Goal: Download file/media

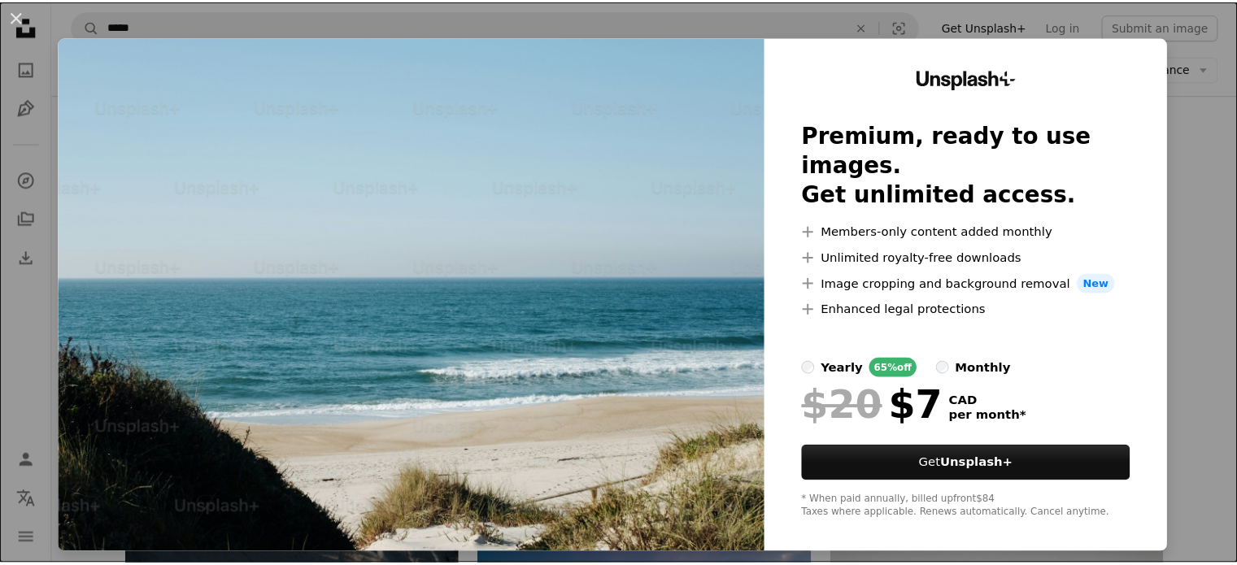
scroll to position [5, 0]
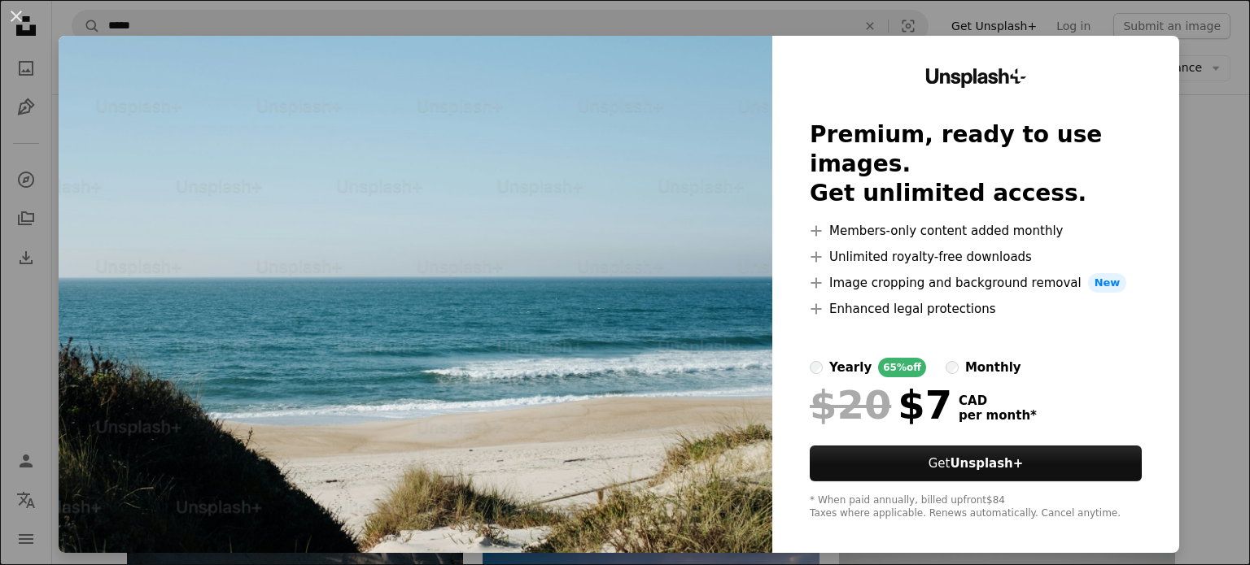
click at [1221, 290] on div "An X shape Unsplash+ Premium, ready to use images. Get unlimited access. A plus…" at bounding box center [625, 282] width 1250 height 565
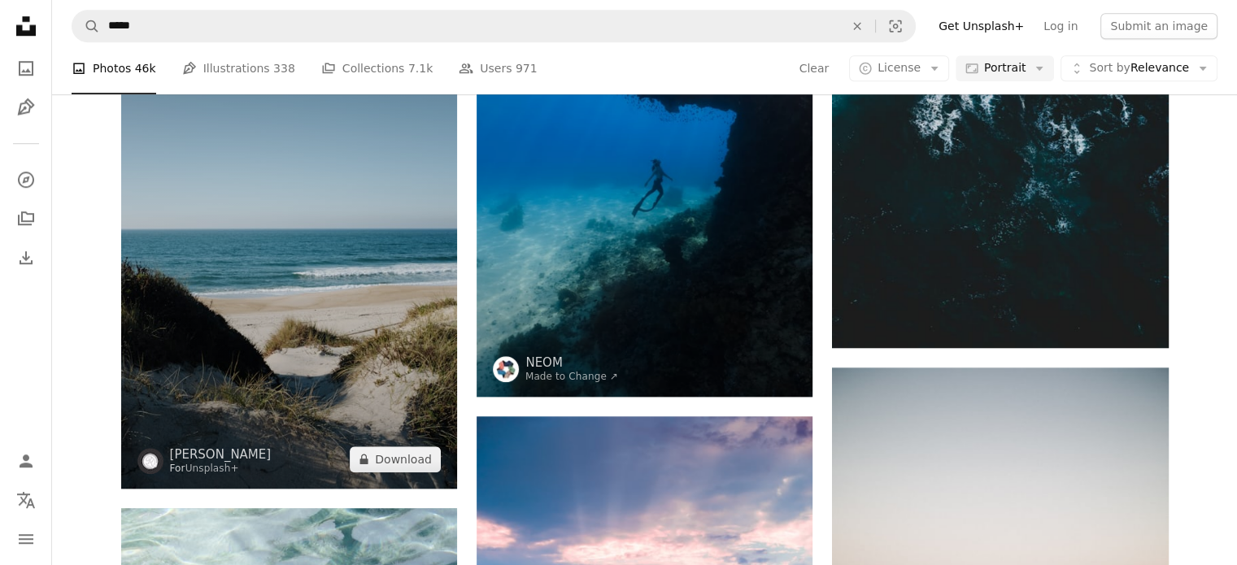
scroll to position [1383, 0]
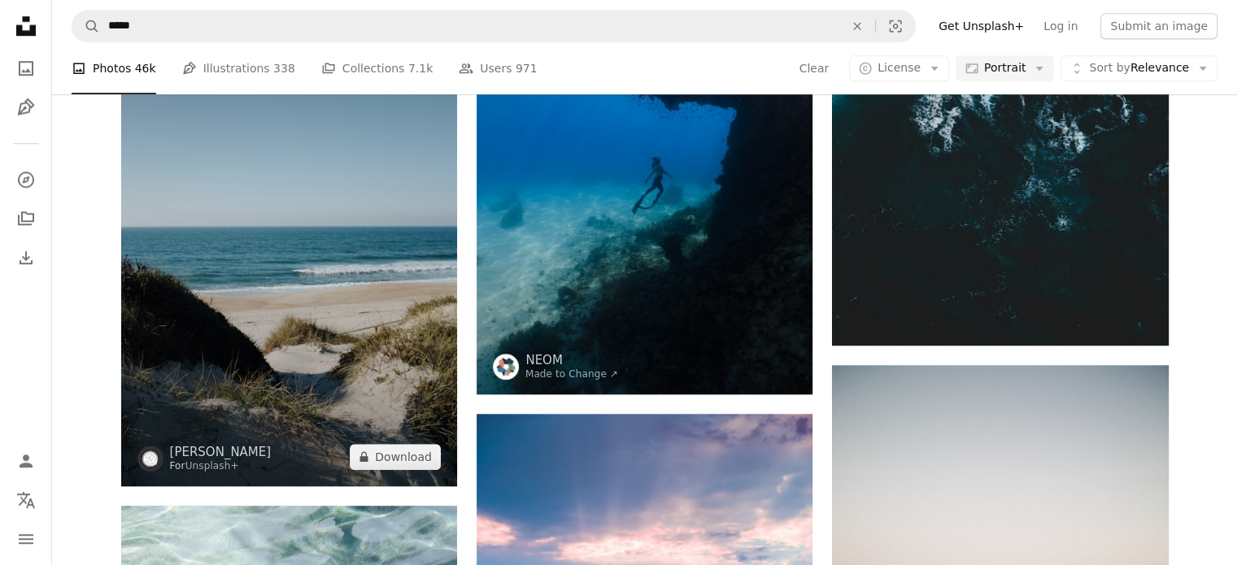
click at [241, 273] on img at bounding box center [289, 234] width 336 height 504
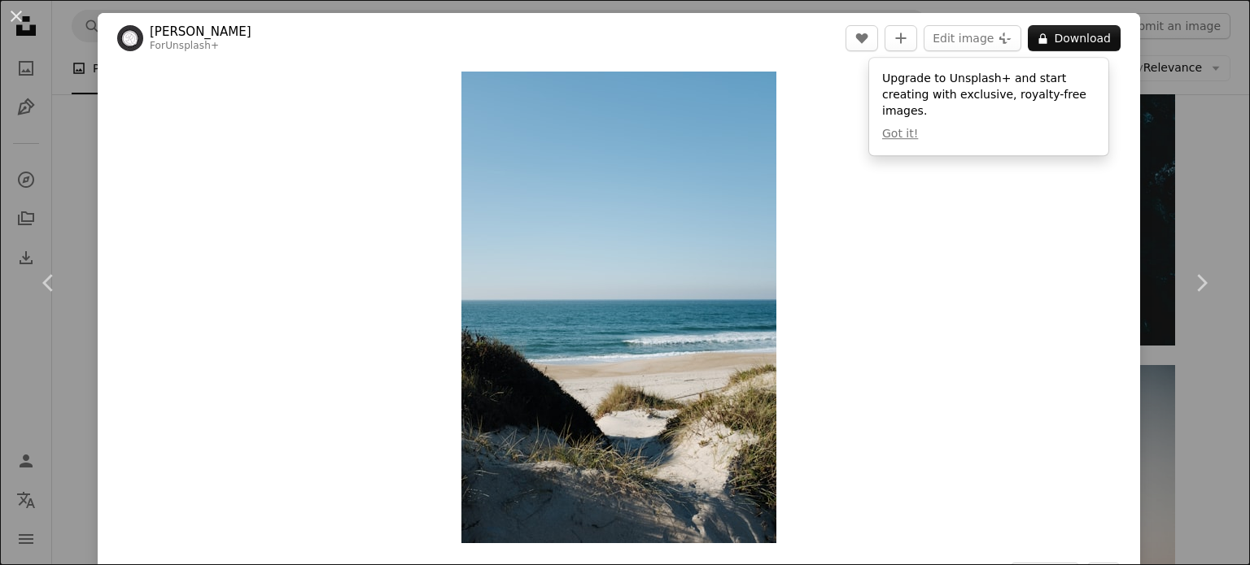
click at [1199, 197] on div "An X shape Chevron left Chevron right [PERSON_NAME] For Unsplash+ A heart A plu…" at bounding box center [625, 282] width 1250 height 565
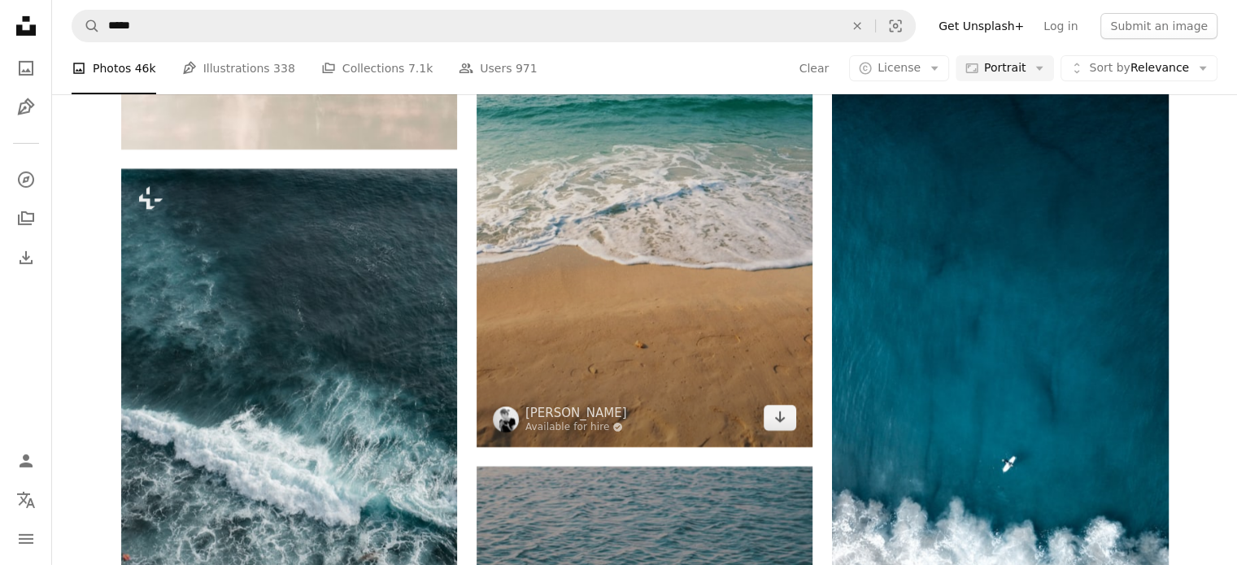
scroll to position [5450, 0]
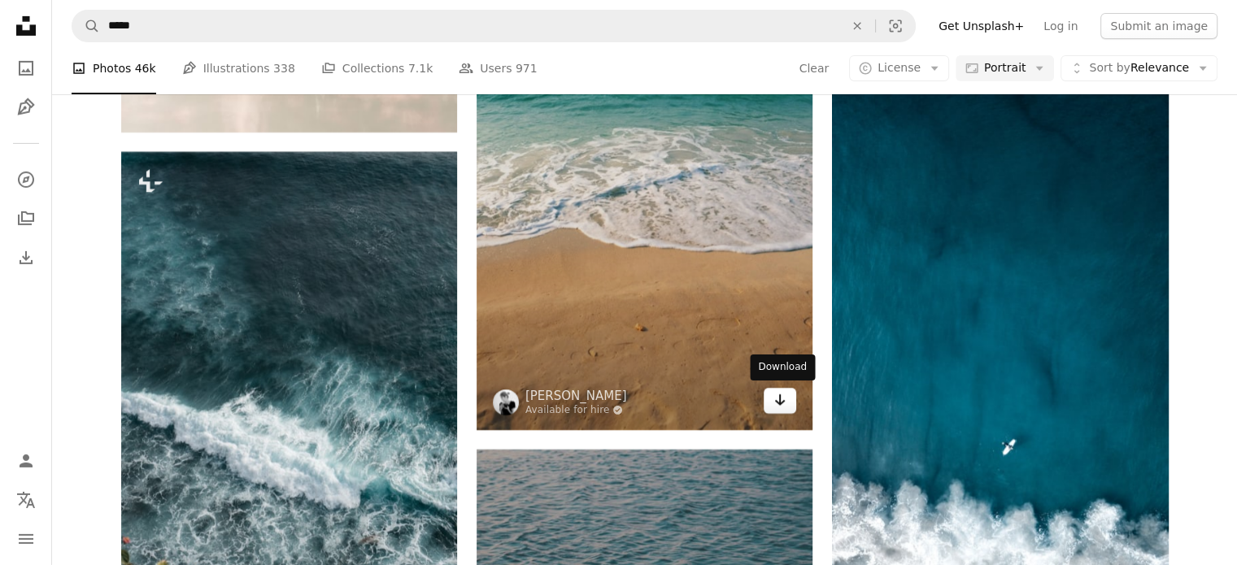
click at [787, 406] on link "Arrow pointing down" at bounding box center [780, 401] width 33 height 26
